Goal: Obtain resource: Download file/media

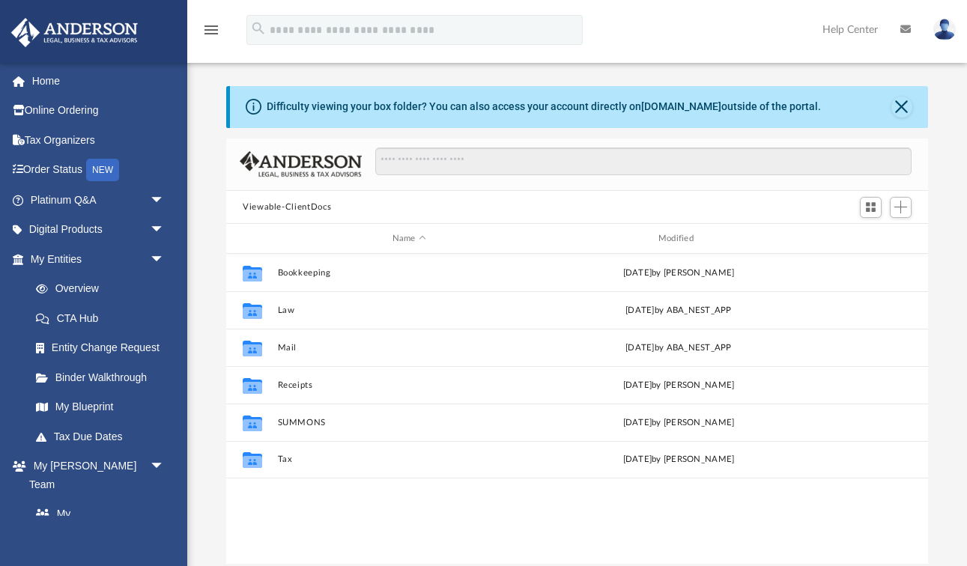
scroll to position [340, 702]
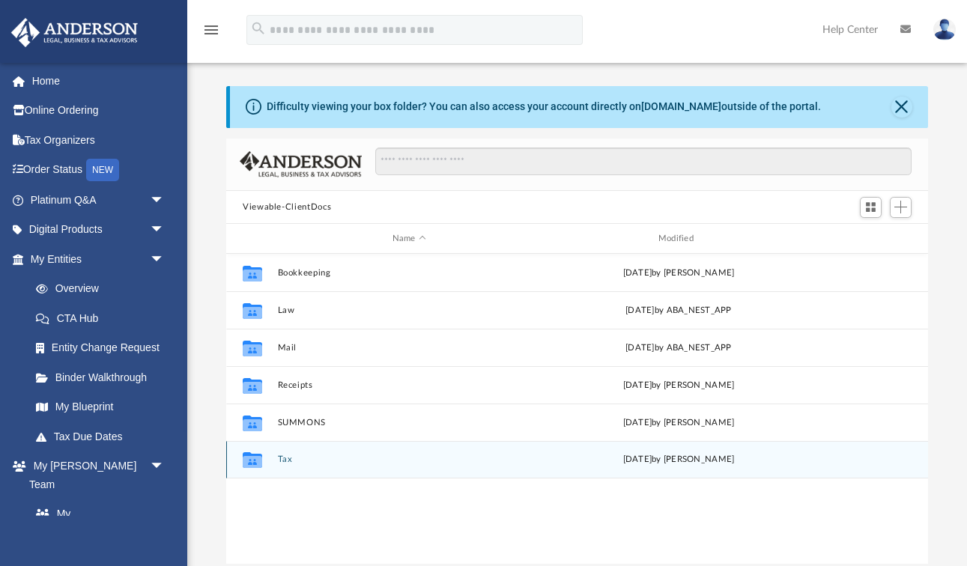
click at [286, 461] on button "Tax" at bounding box center [409, 461] width 263 height 10
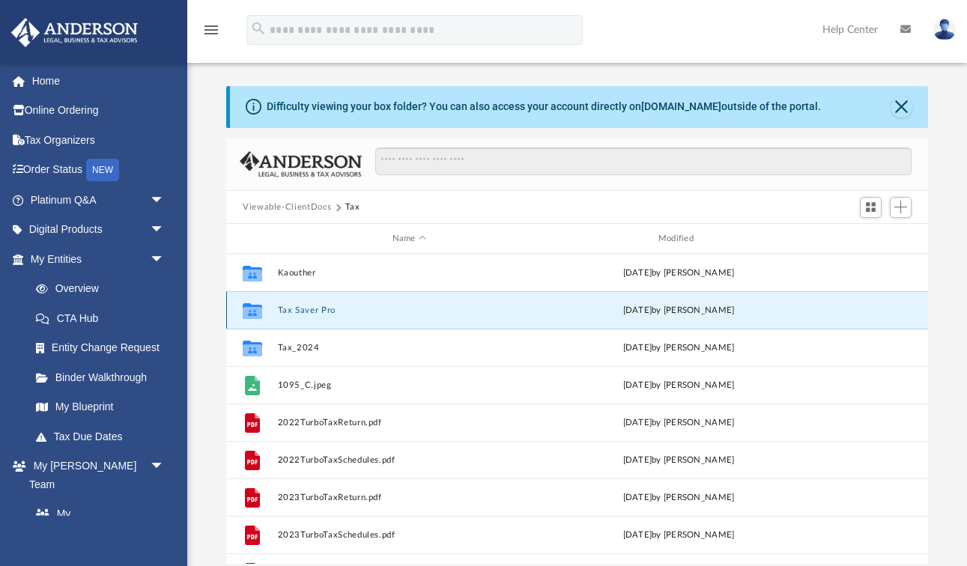
click at [314, 306] on button "Tax Saver Pro" at bounding box center [409, 311] width 263 height 10
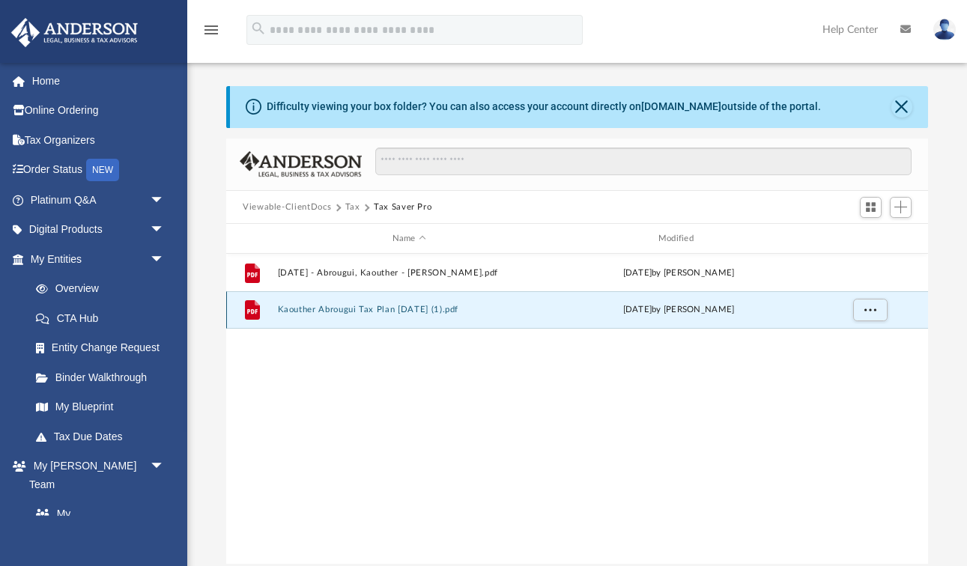
click at [318, 312] on button "Kaouther Abrougui Tax Plan [DATE] (1).pdf" at bounding box center [409, 311] width 263 height 10
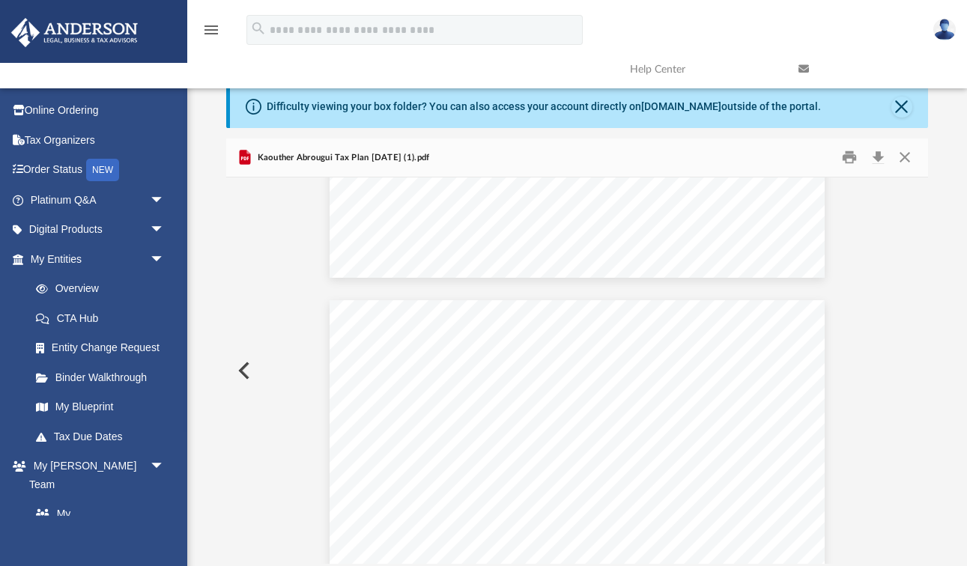
scroll to position [296, 0]
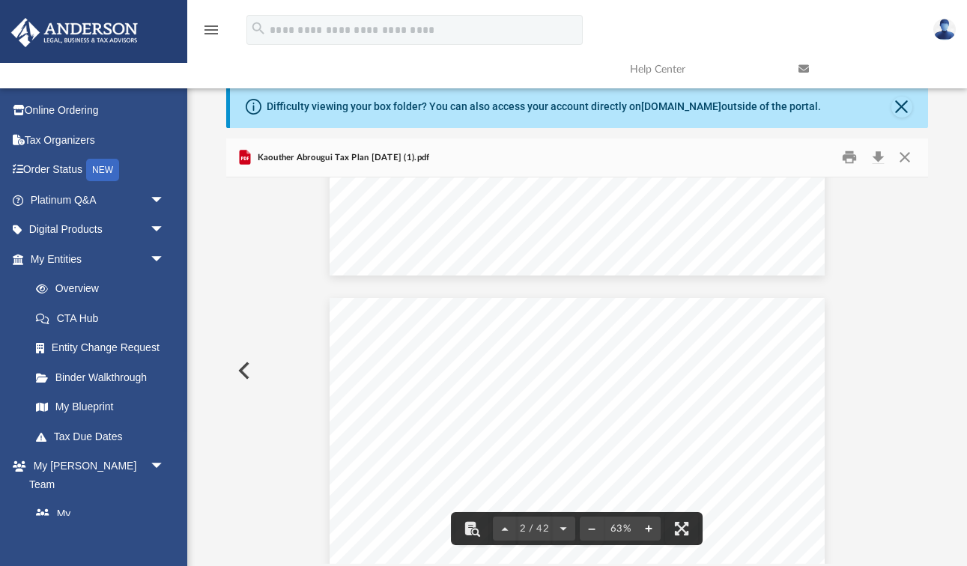
click at [647, 533] on button "File preview" at bounding box center [649, 528] width 24 height 33
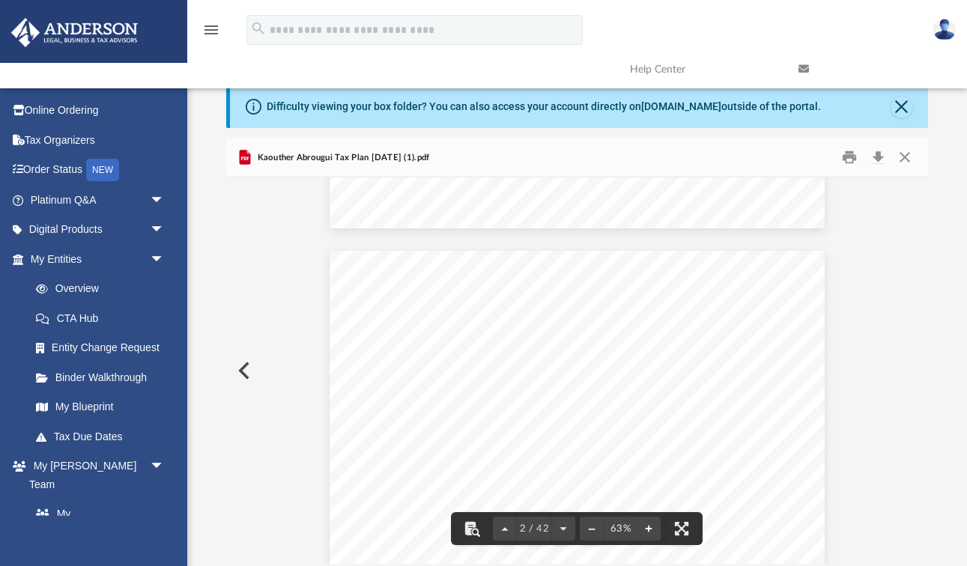
click at [647, 533] on button "File preview" at bounding box center [649, 528] width 24 height 33
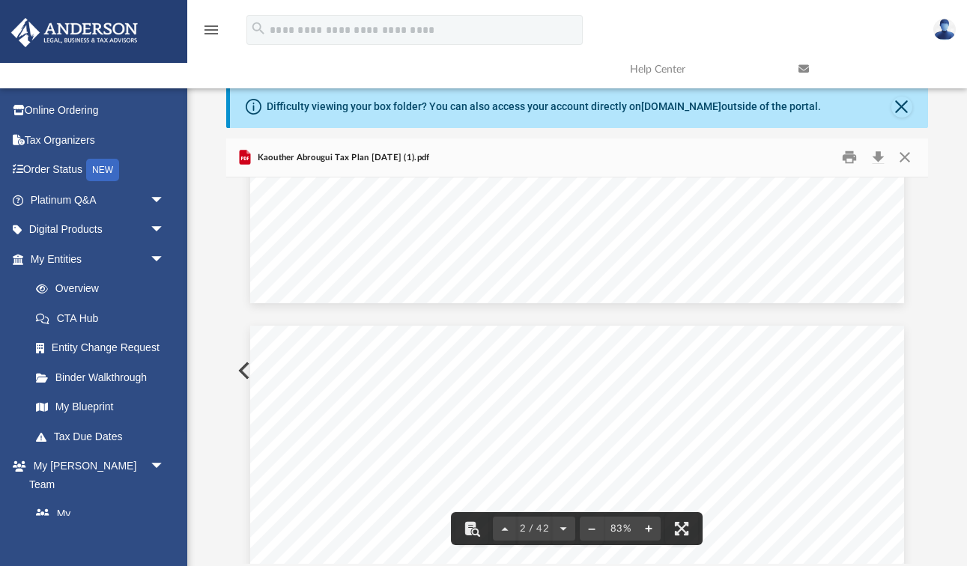
click at [647, 533] on button "File preview" at bounding box center [649, 528] width 24 height 33
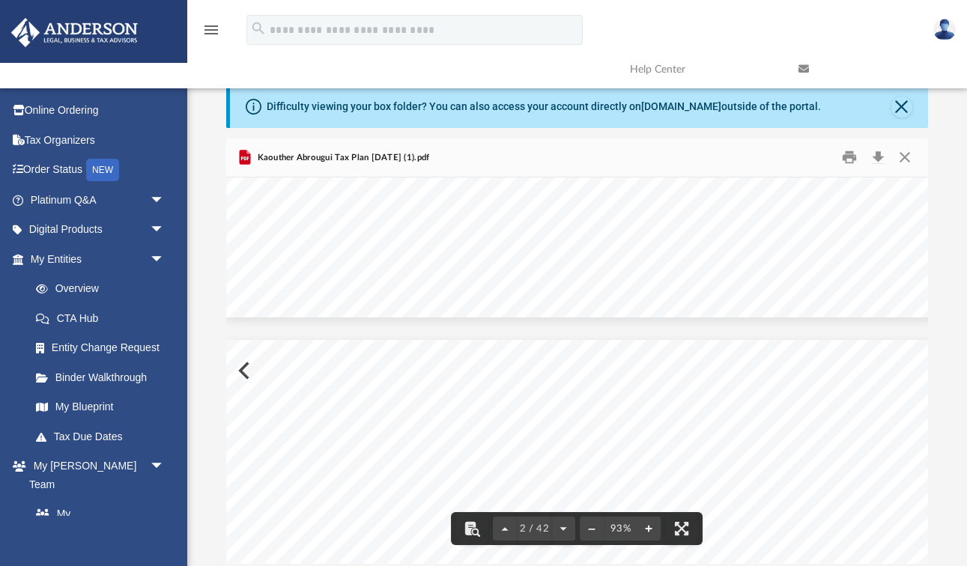
click at [647, 533] on button "File preview" at bounding box center [649, 528] width 24 height 33
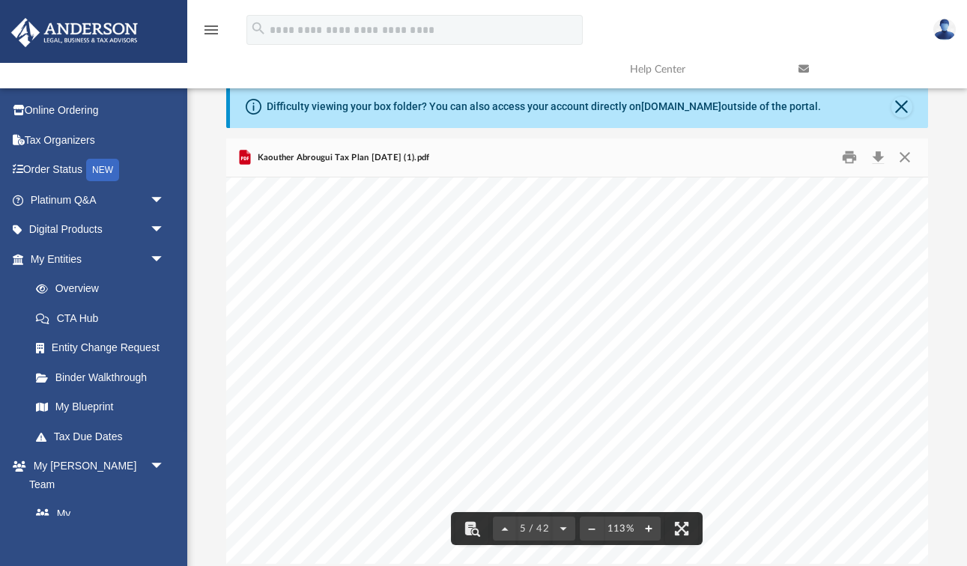
scroll to position [3007, 69]
click at [595, 533] on button "File preview" at bounding box center [592, 528] width 24 height 33
